Goal: Task Accomplishment & Management: Manage account settings

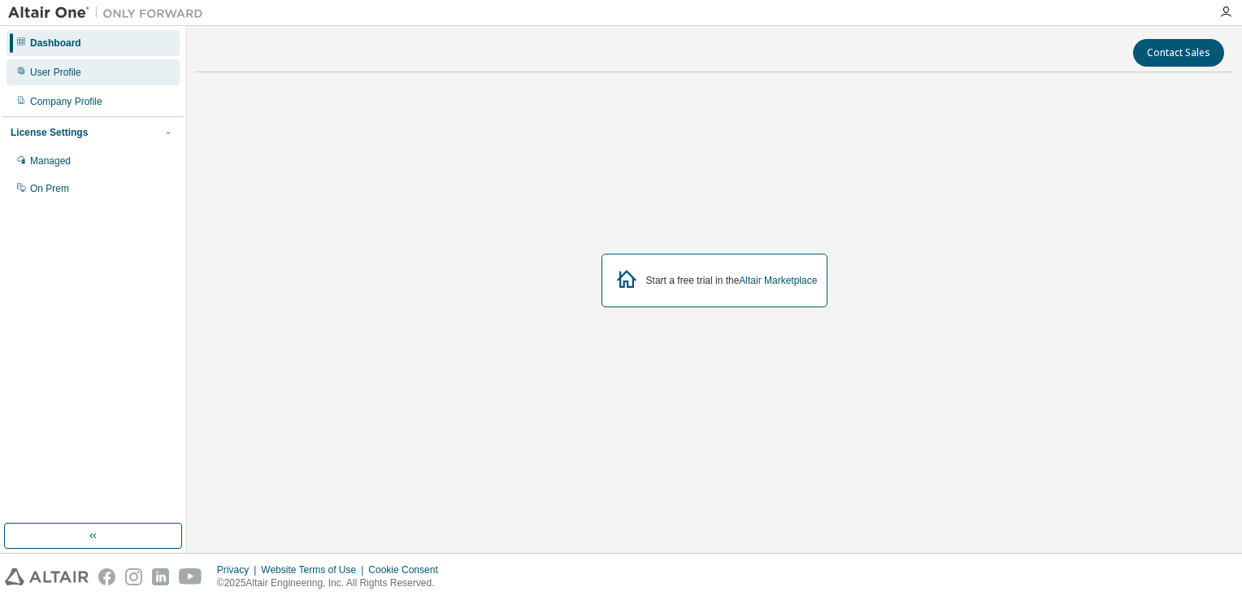
click at [85, 81] on div "User Profile" at bounding box center [93, 72] width 173 height 26
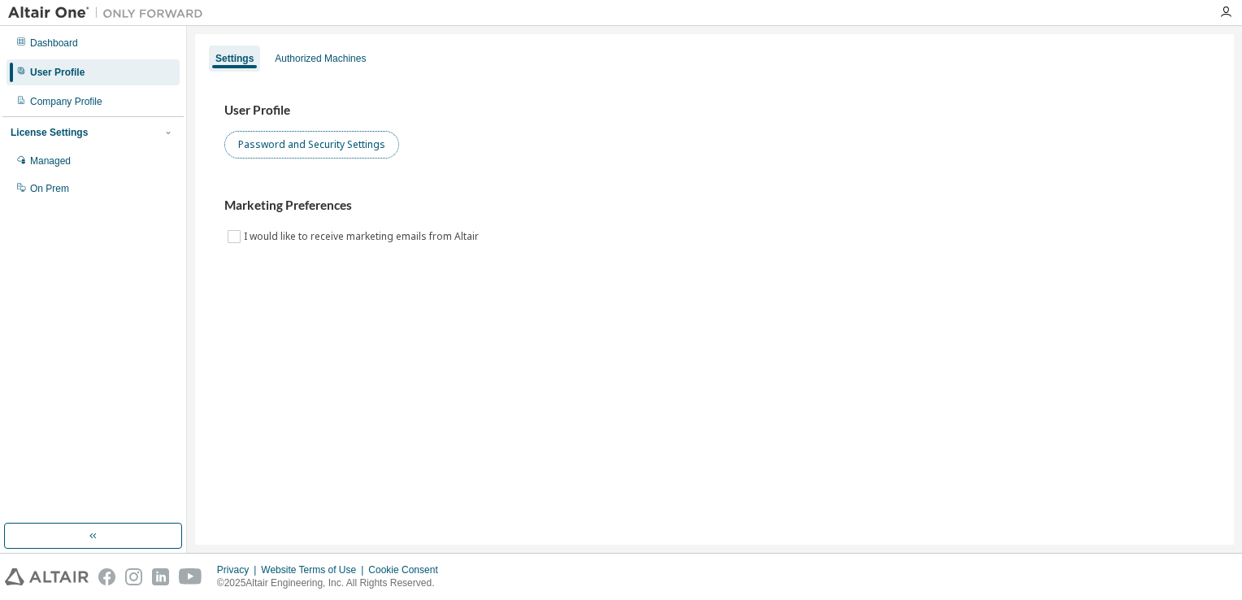
click at [283, 154] on button "Password and Security Settings" at bounding box center [311, 145] width 175 height 28
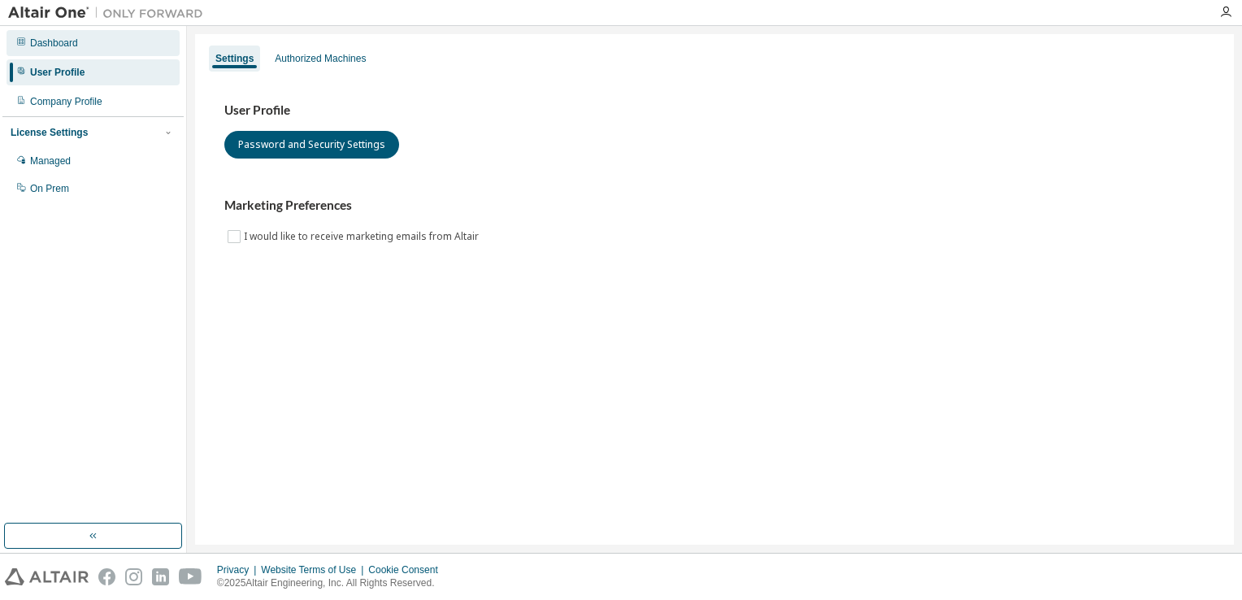
click at [112, 54] on div "Dashboard" at bounding box center [93, 43] width 173 height 26
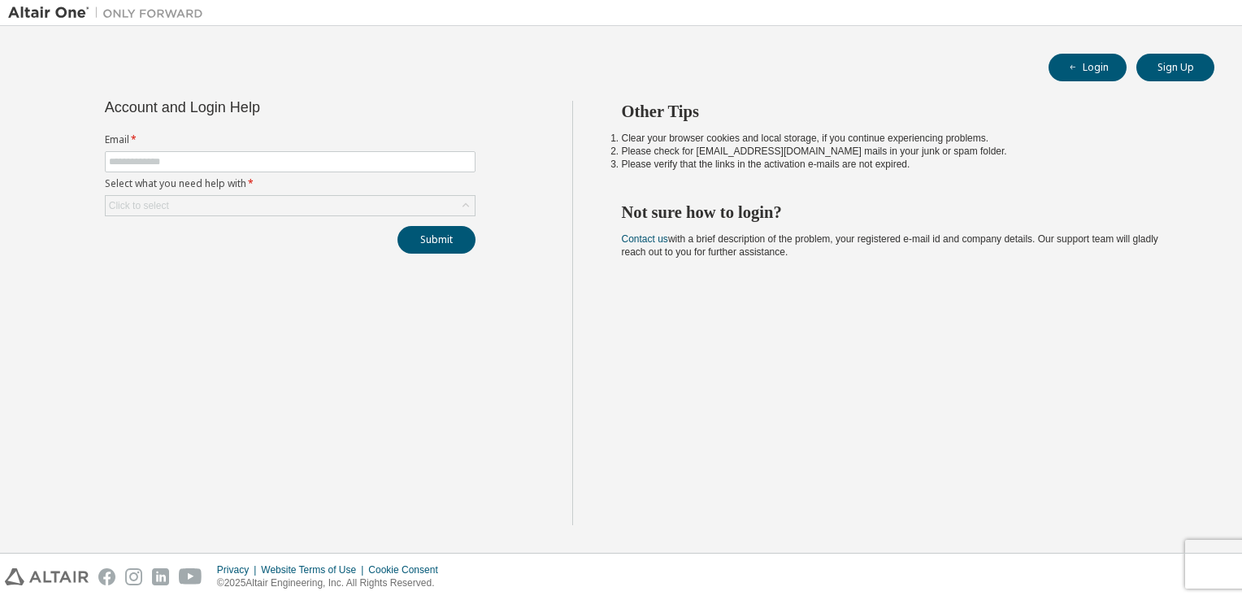
drag, startPoint x: 166, startPoint y: 135, endPoint x: 161, endPoint y: 147, distance: 13.1
click at [163, 142] on label "Email *" at bounding box center [290, 139] width 371 height 13
click at [169, 151] on span at bounding box center [290, 161] width 371 height 21
click at [176, 158] on input "text" at bounding box center [290, 161] width 362 height 13
type input "**********"
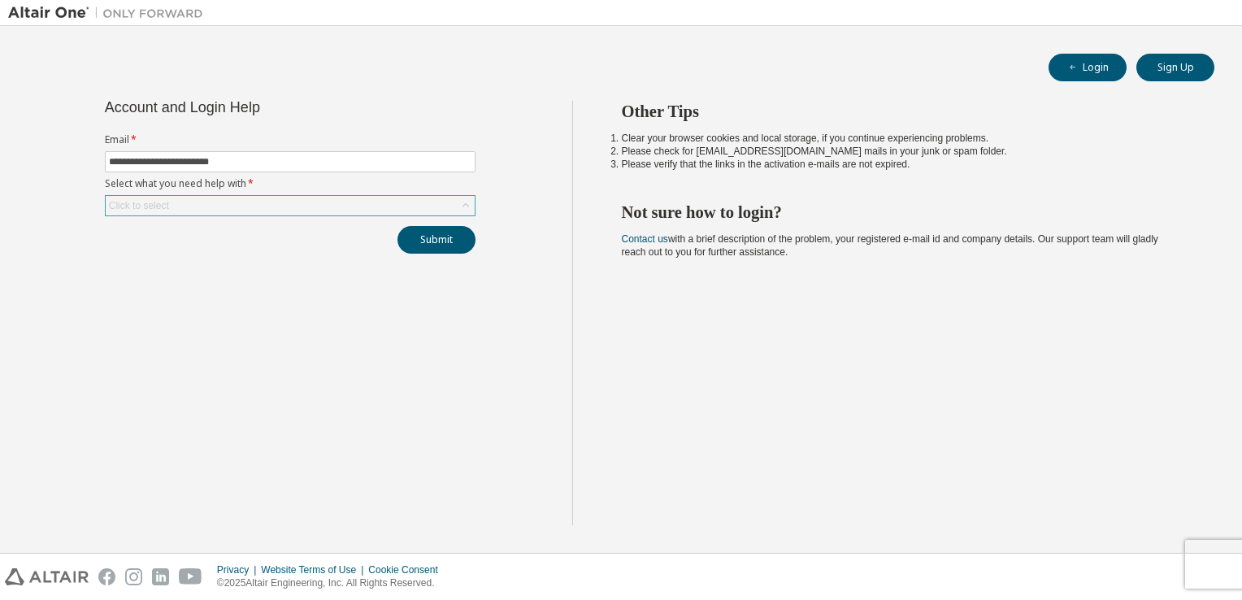
click at [203, 202] on div "Click to select" at bounding box center [290, 206] width 369 height 20
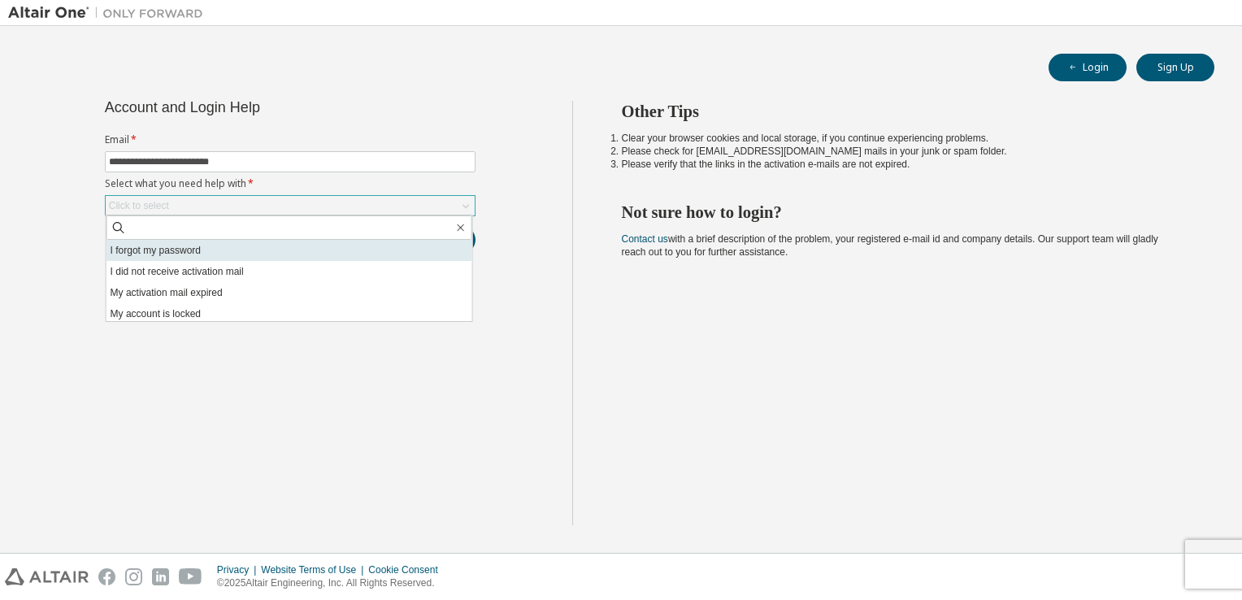
click at [205, 253] on li "I forgot my password" at bounding box center [289, 250] width 366 height 21
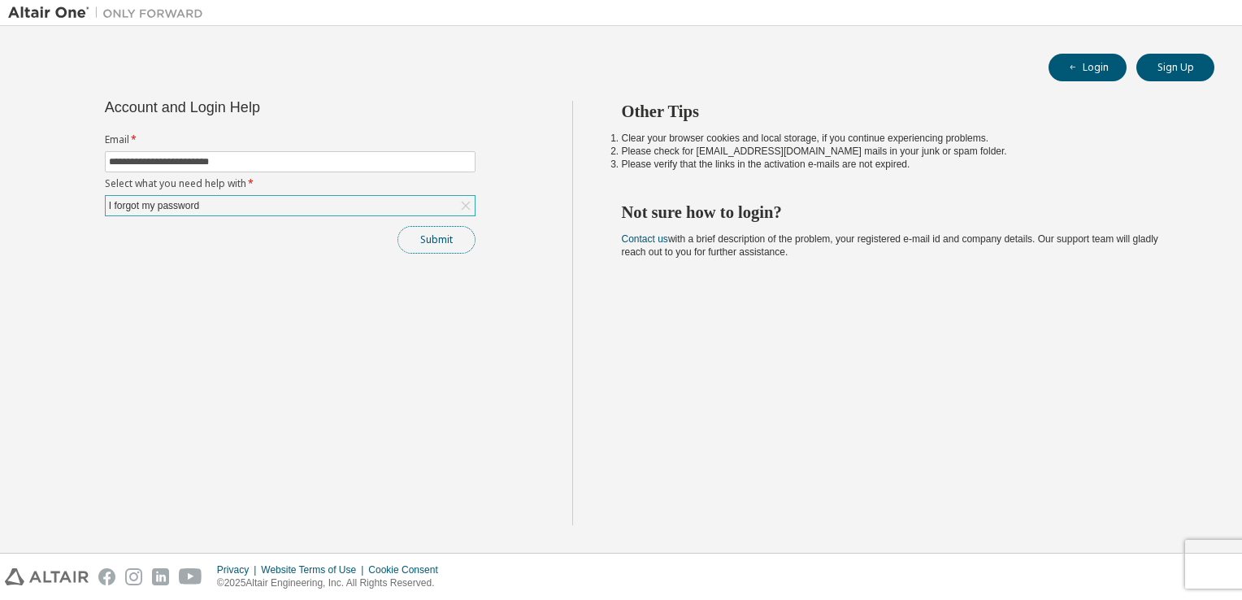
click at [423, 242] on button "Submit" at bounding box center [436, 240] width 78 height 28
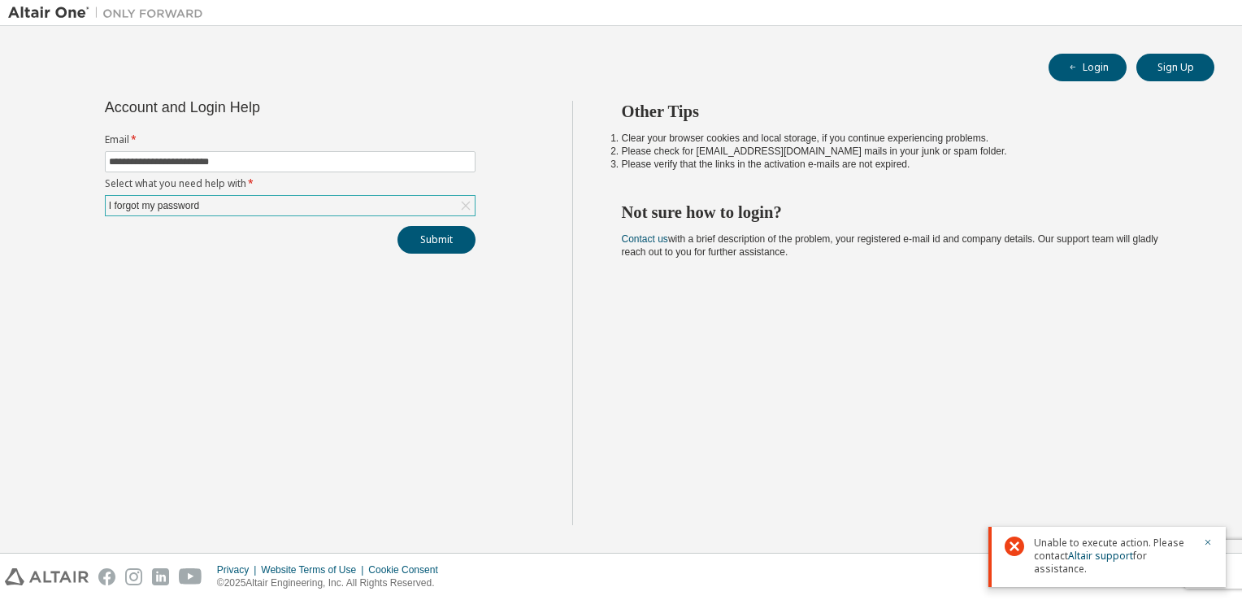
click at [197, 205] on div "I forgot my password" at bounding box center [153, 206] width 95 height 18
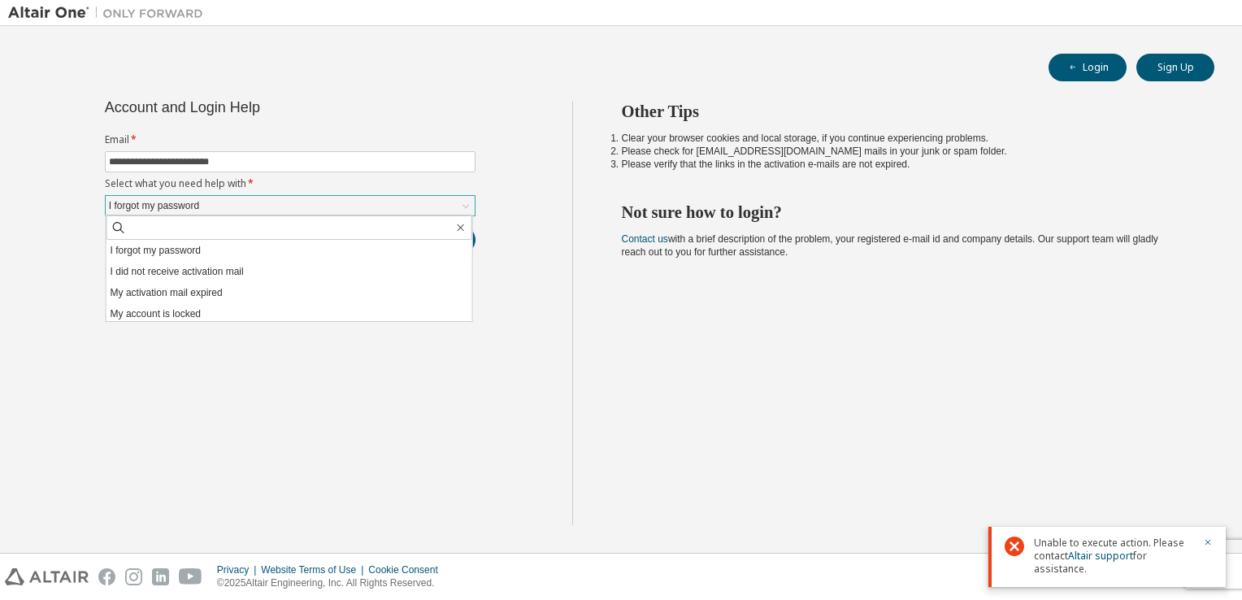
click at [197, 205] on div "I forgot my password" at bounding box center [153, 206] width 95 height 18
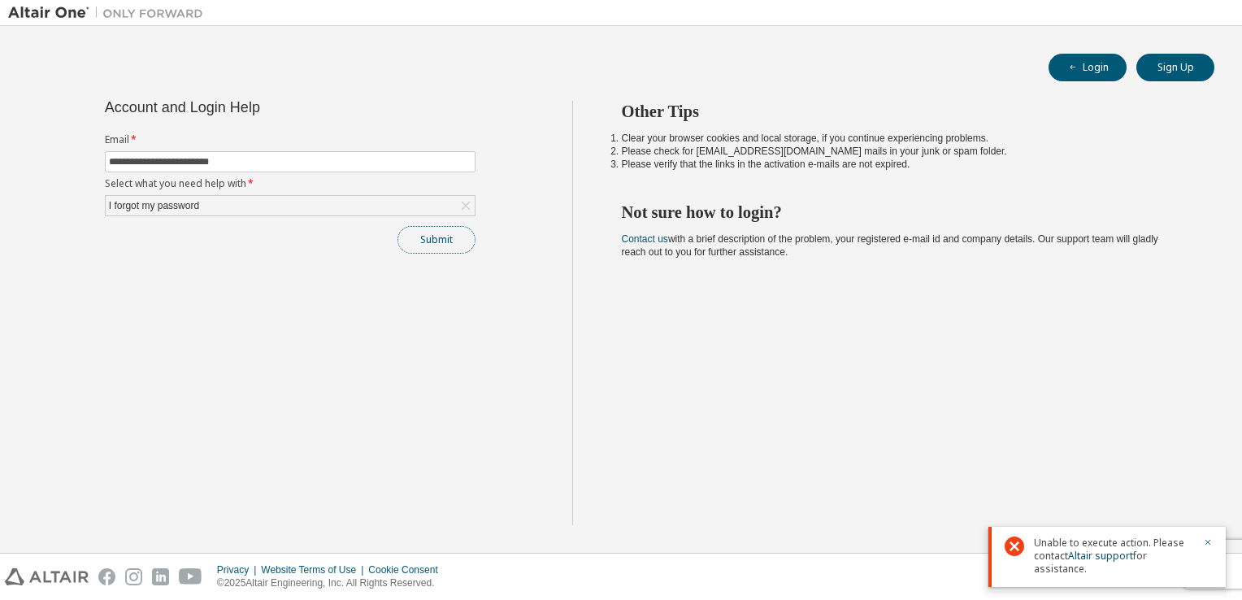
click at [450, 244] on button "Submit" at bounding box center [436, 240] width 78 height 28
